Goal: Task Accomplishment & Management: Manage account settings

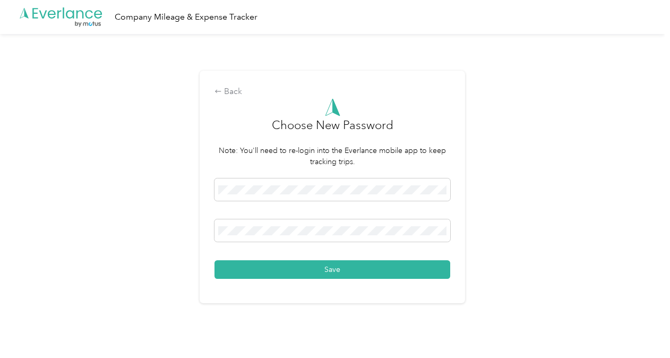
click at [579, 243] on div "Back Choose New Password Note: You'll need to re-login into the Everlance mobil…" at bounding box center [332, 191] width 664 height 315
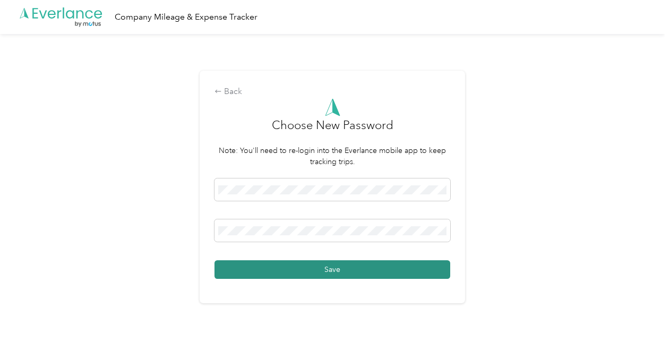
click at [435, 271] on button "Save" at bounding box center [332, 269] width 236 height 19
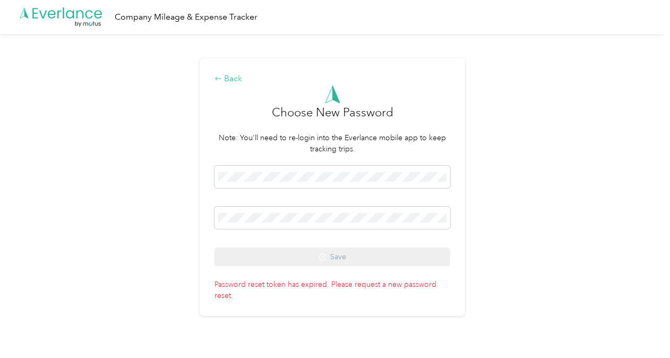
click at [225, 76] on div "Back" at bounding box center [332, 79] width 236 height 13
